Goal: Transaction & Acquisition: Purchase product/service

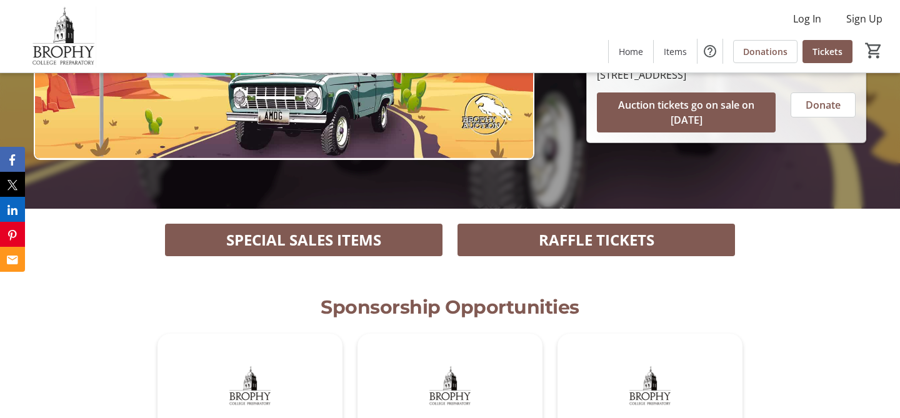
scroll to position [204, 0]
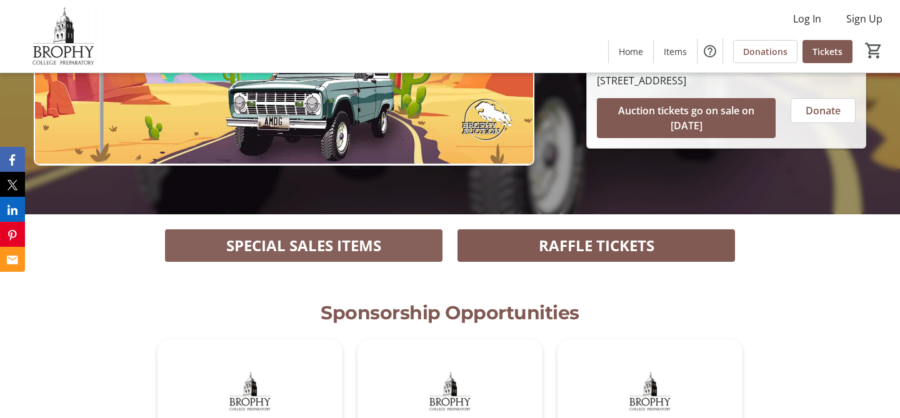
click at [417, 243] on span at bounding box center [304, 246] width 278 height 30
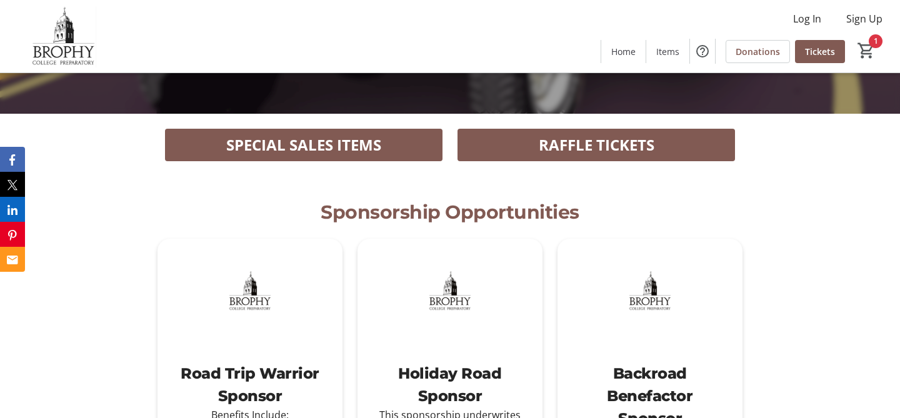
scroll to position [207, 0]
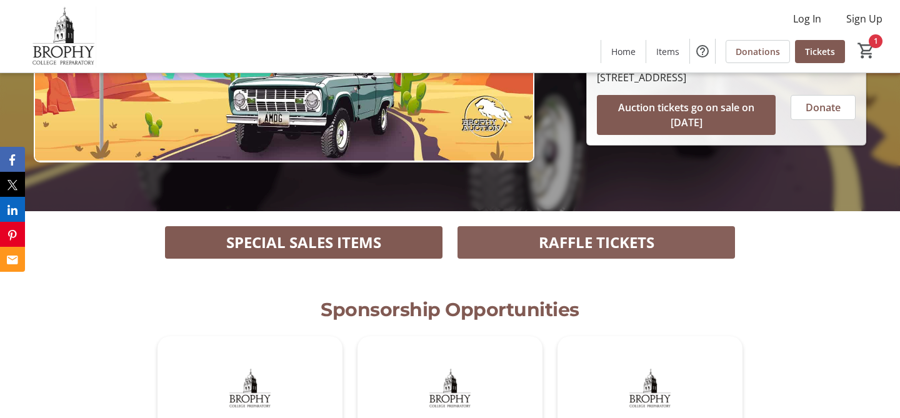
click at [555, 240] on span "RAFFLE TICKETS" at bounding box center [597, 242] width 116 height 23
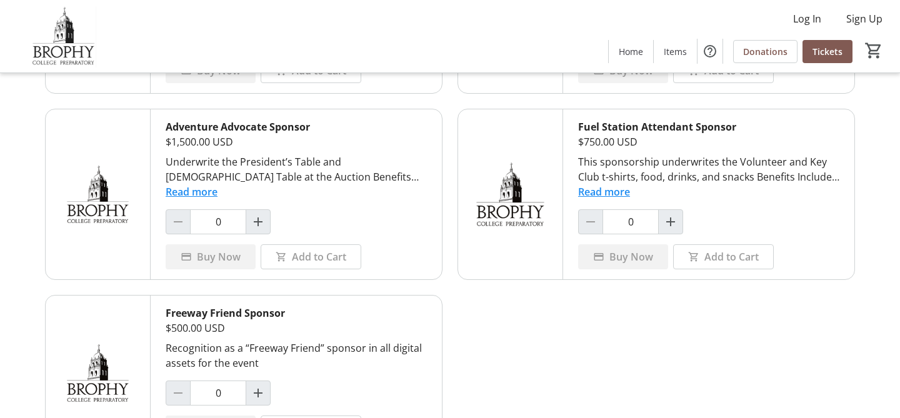
scroll to position [1027, 0]
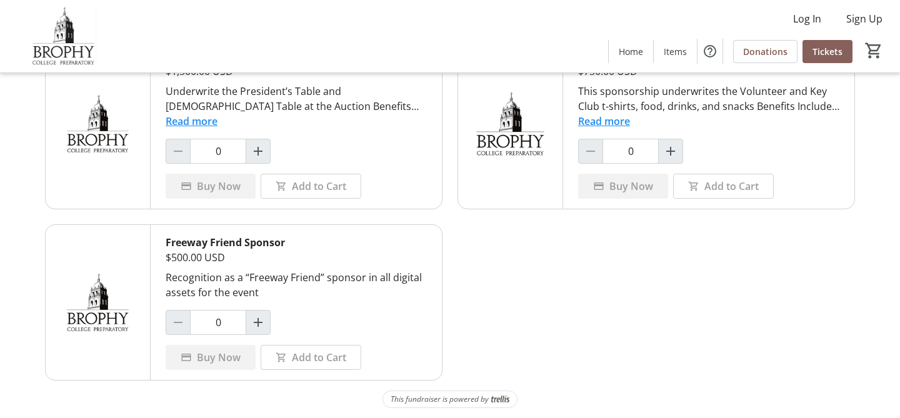
click at [824, 48] on span "Tickets" at bounding box center [828, 51] width 30 height 13
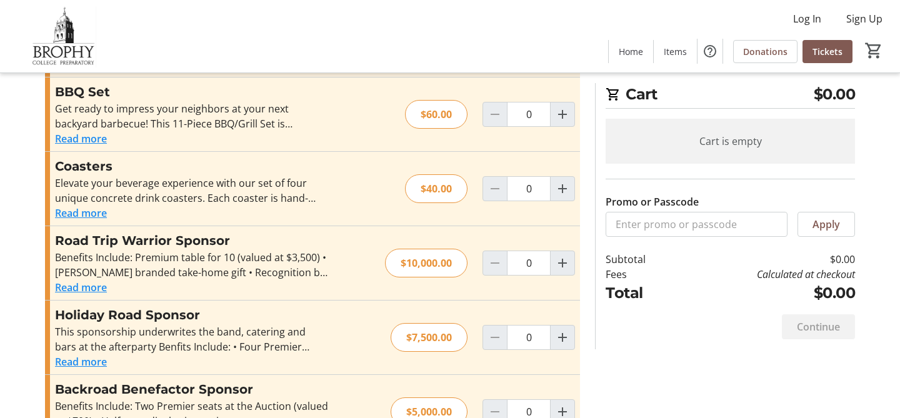
scroll to position [327, 0]
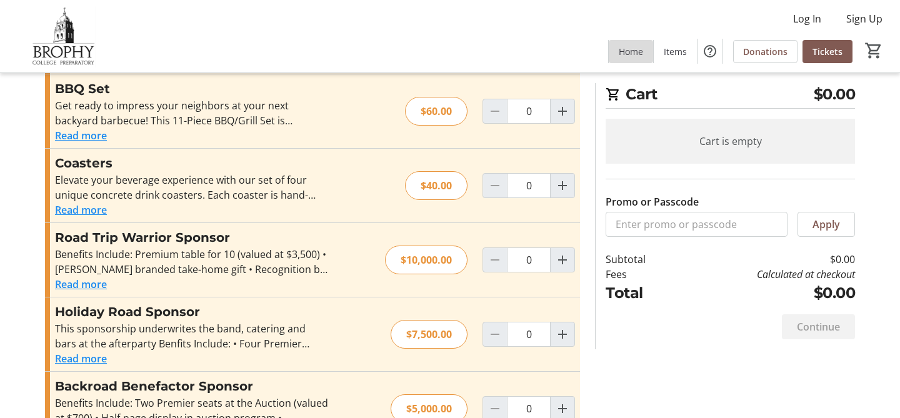
click at [632, 55] on span "Home" at bounding box center [631, 51] width 24 height 13
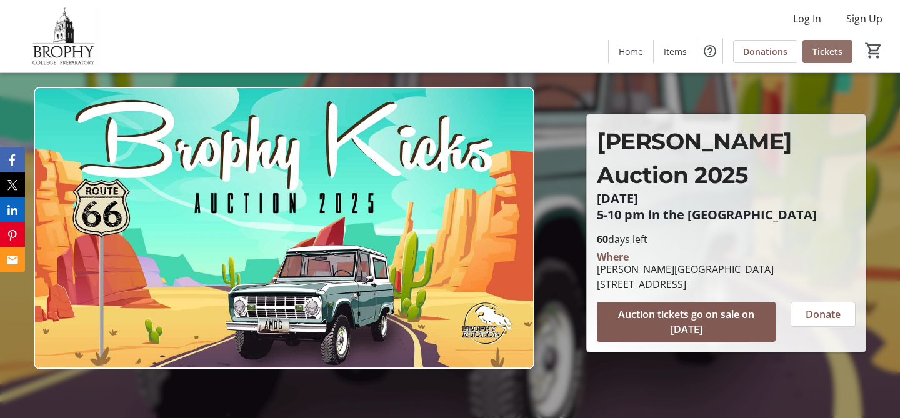
click at [827, 48] on span "Tickets" at bounding box center [828, 51] width 30 height 13
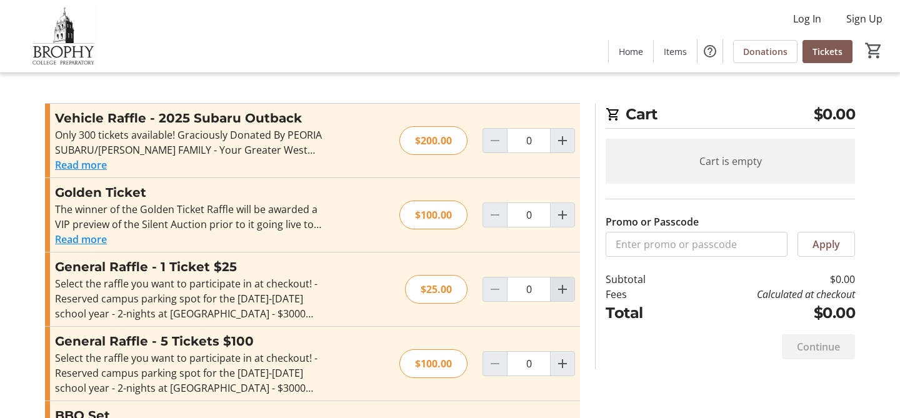
click at [563, 288] on mat-icon "Increment by one" at bounding box center [562, 289] width 15 height 15
type input "1"
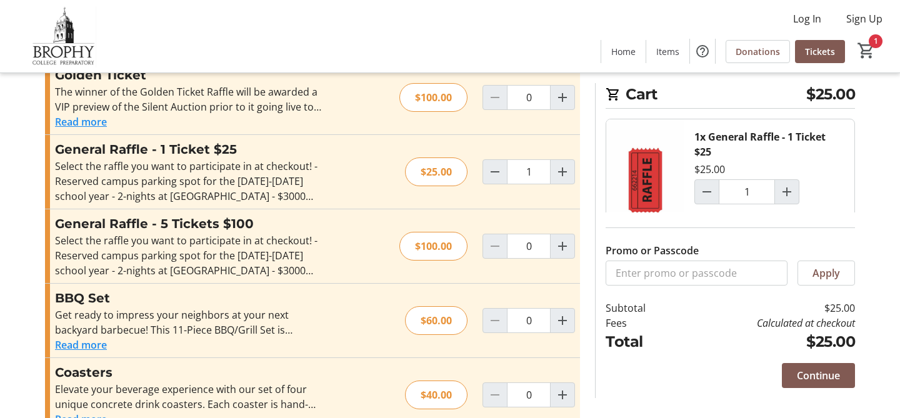
scroll to position [126, 0]
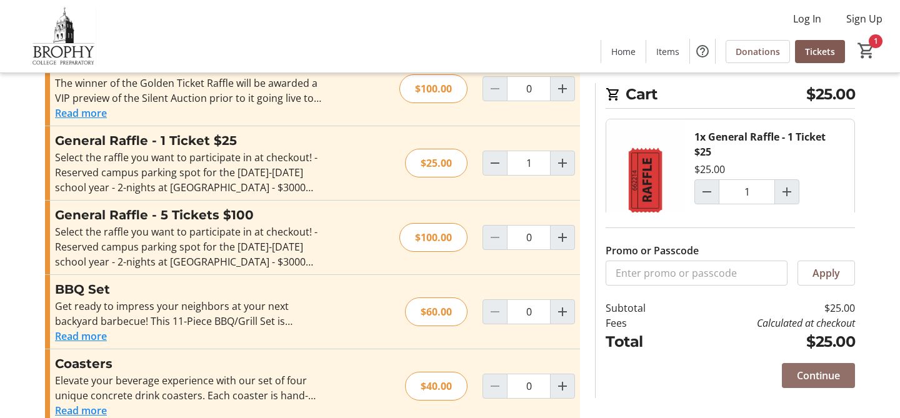
click at [817, 378] on span "Continue" at bounding box center [818, 375] width 43 height 15
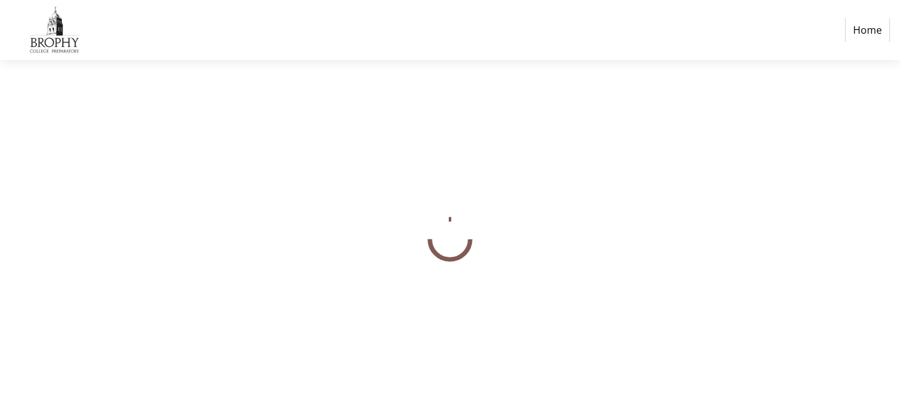
select select "US"
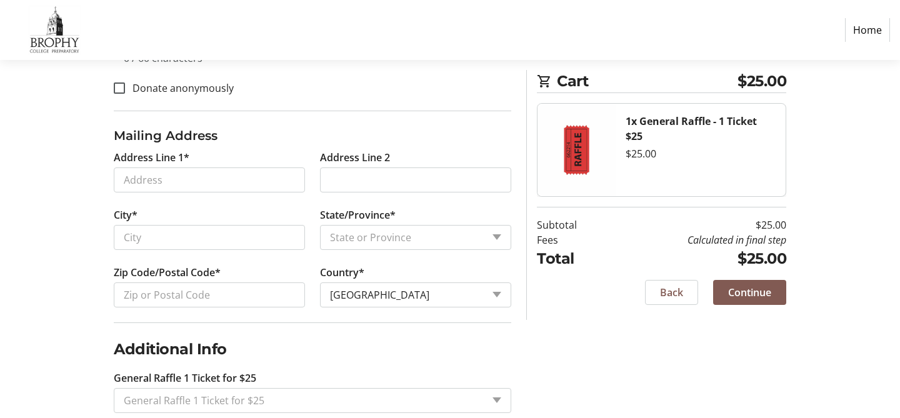
scroll to position [505, 0]
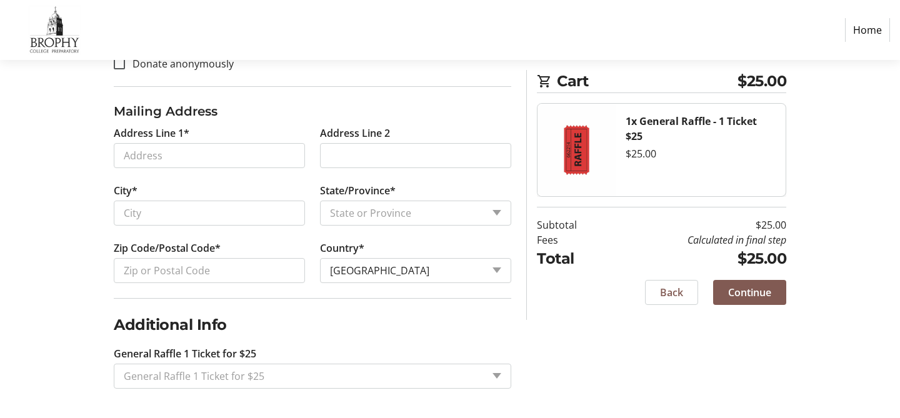
click at [495, 371] on div "General Raffle 1 Ticket for $25" at bounding box center [313, 376] width 398 height 25
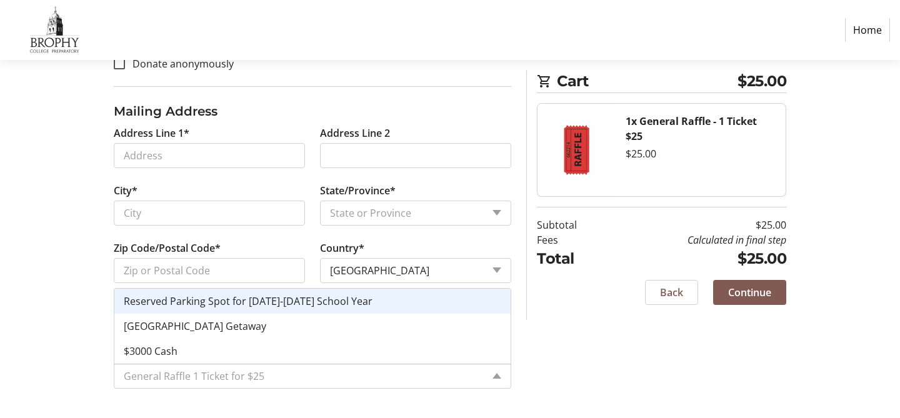
click at [553, 366] on div "Log In to Your Account (Optional) Or continue below to checkout as a guest. Log…" at bounding box center [450, 39] width 825 height 760
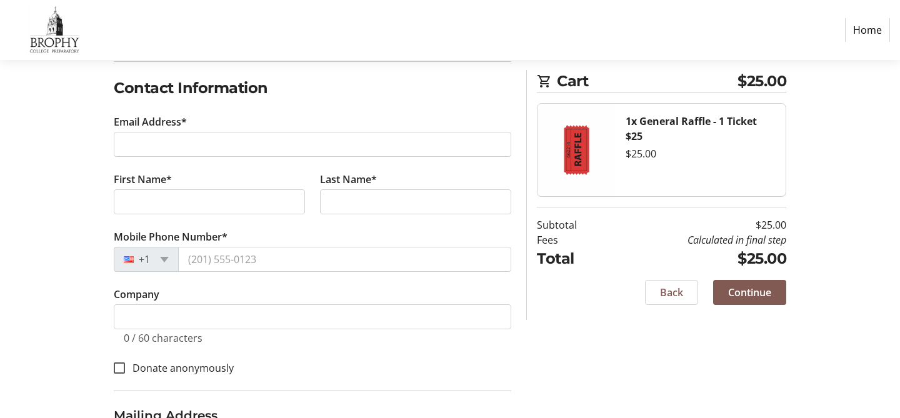
scroll to position [0, 0]
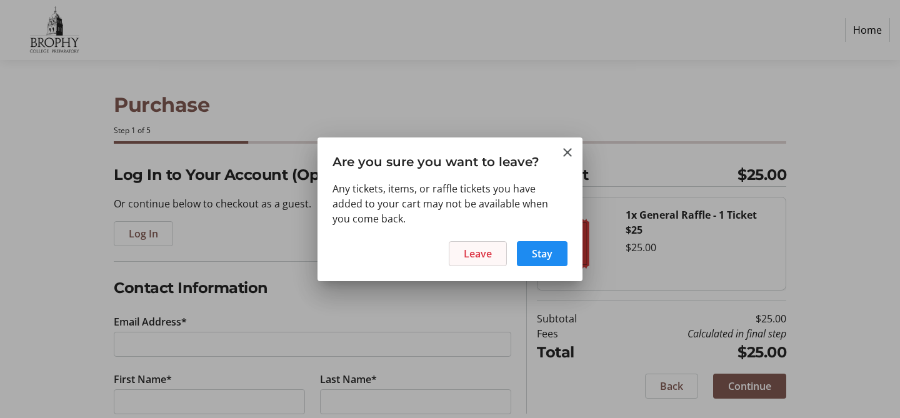
click at [478, 254] on span "Leave" at bounding box center [478, 253] width 28 height 15
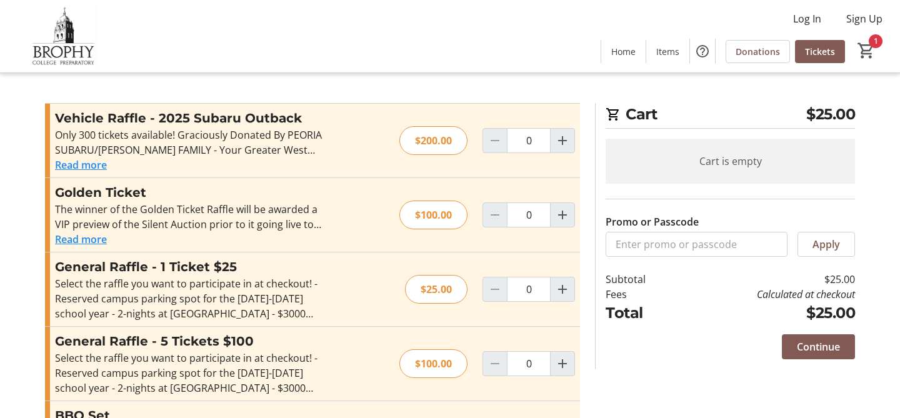
type input "1"
